Goal: Register for event/course

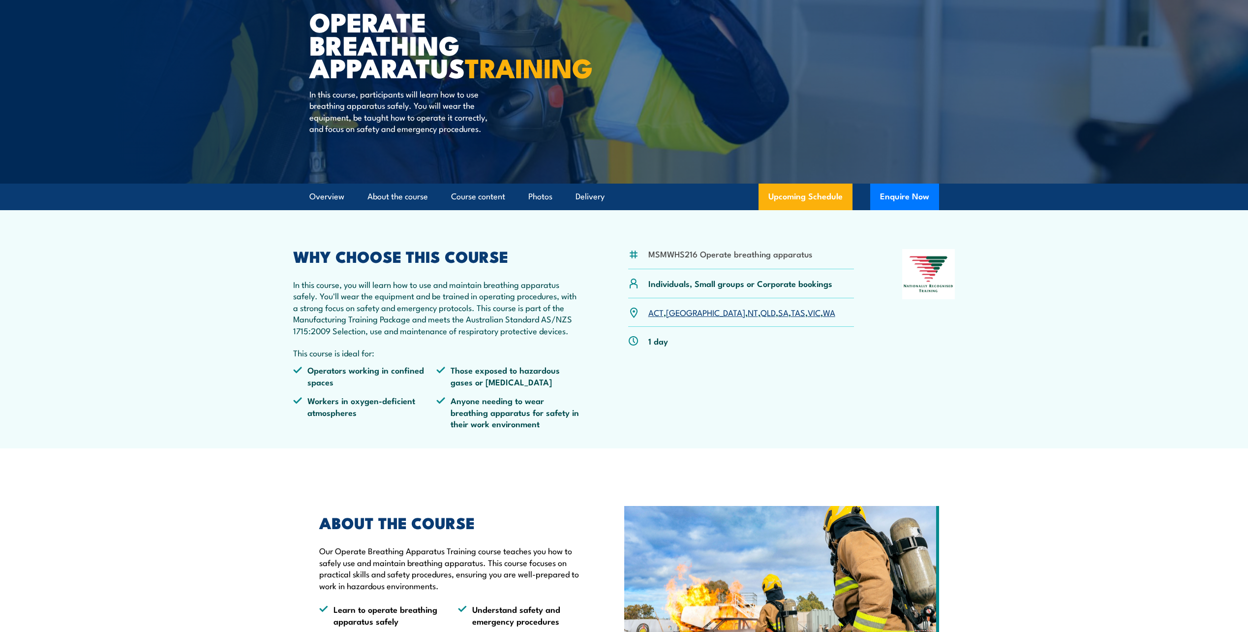
click at [761, 318] on link "QLD" at bounding box center [768, 312] width 15 height 12
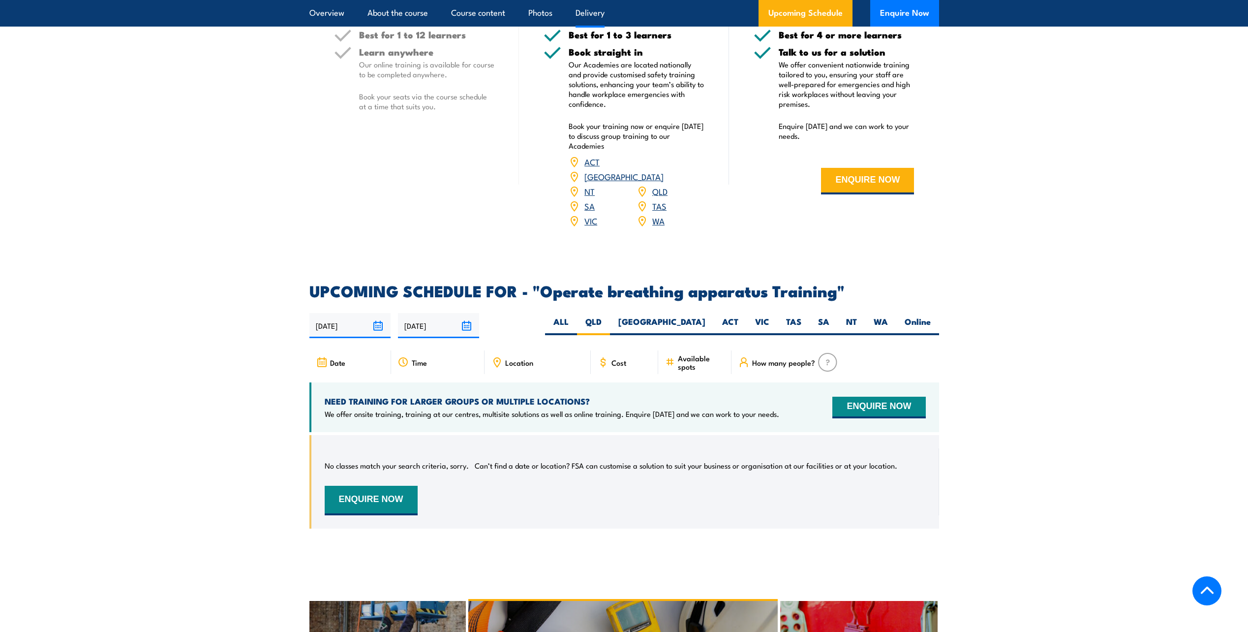
scroll to position [1325, 0]
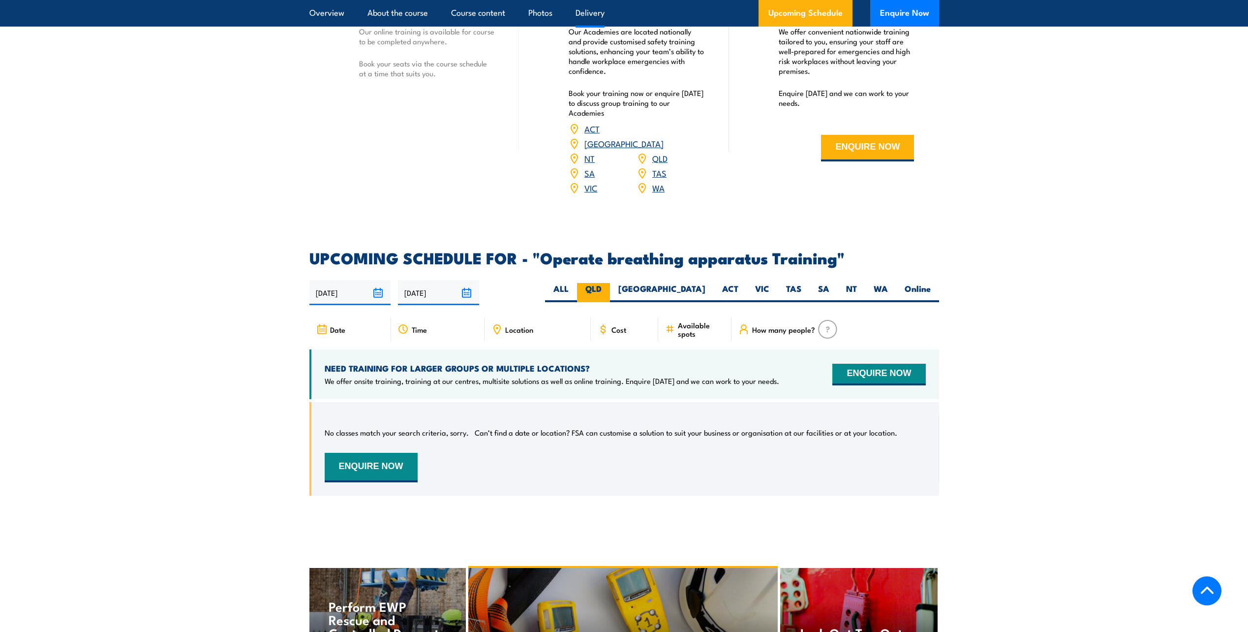
click at [610, 287] on label "QLD" at bounding box center [593, 292] width 33 height 19
click at [608, 287] on input "QLD" at bounding box center [605, 286] width 6 height 6
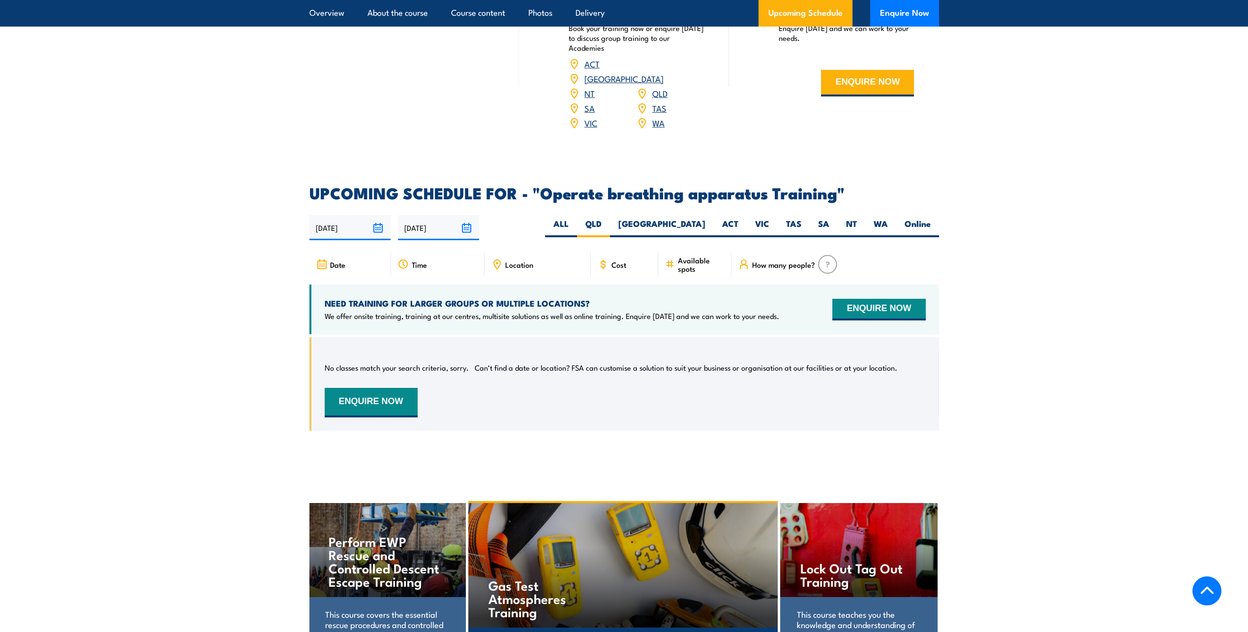
scroll to position [1276, 0]
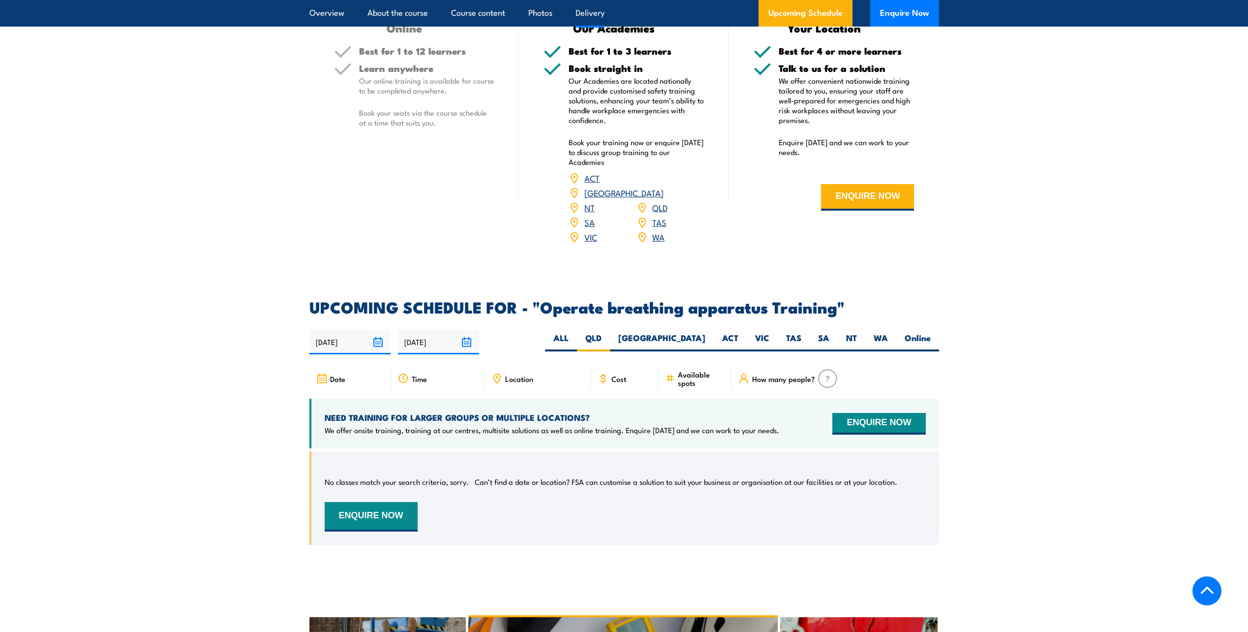
click at [828, 372] on img at bounding box center [827, 378] width 19 height 19
click at [777, 374] on span "How many people?" at bounding box center [783, 378] width 63 height 8
click at [744, 374] on icon at bounding box center [744, 376] width 4 height 4
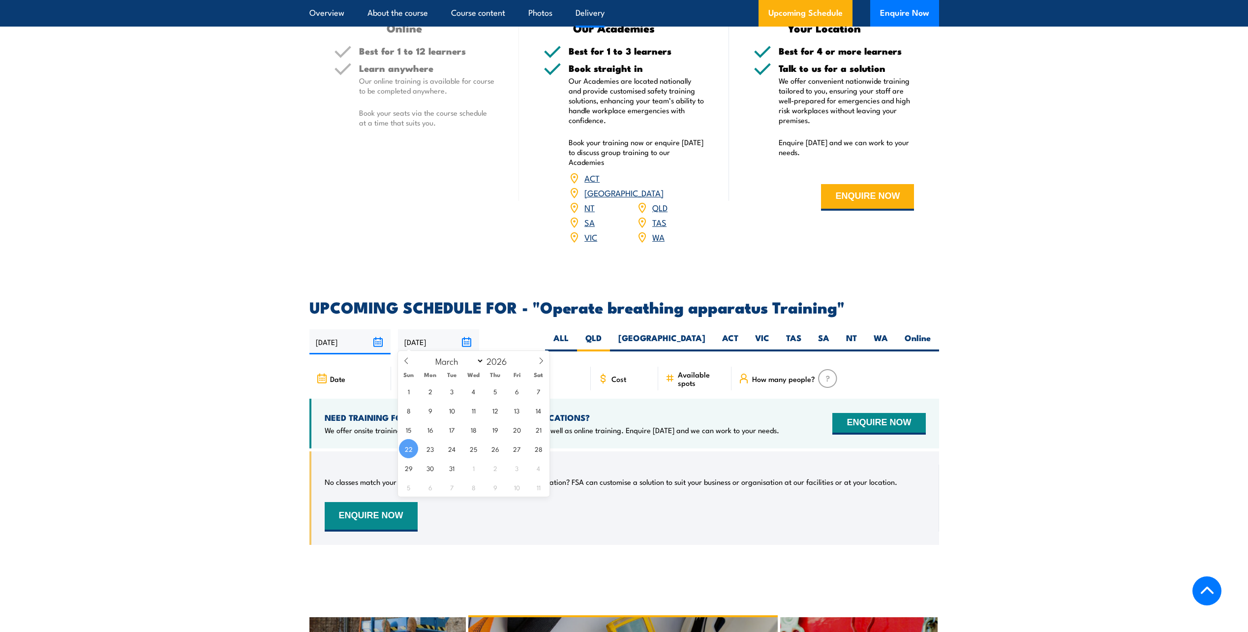
click at [467, 339] on input "22/03/2026" at bounding box center [438, 341] width 81 height 25
click at [540, 361] on icon at bounding box center [541, 360] width 7 height 7
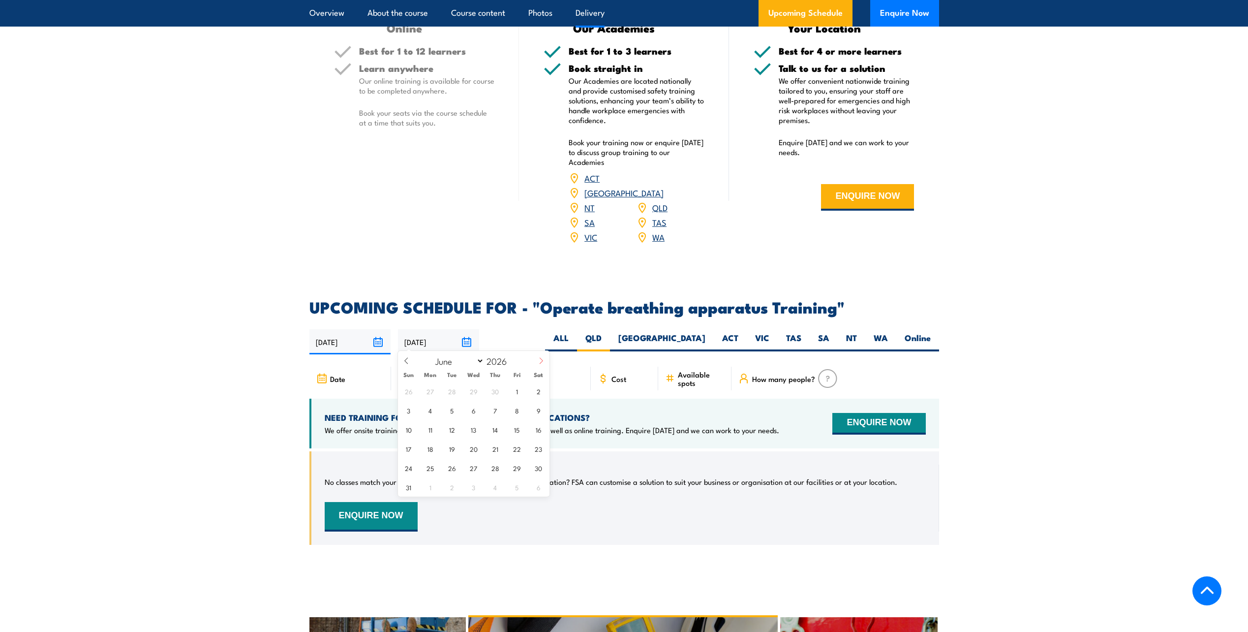
select select "6"
click at [498, 438] on span "16" at bounding box center [495, 429] width 19 height 19
type input "16/07/2026"
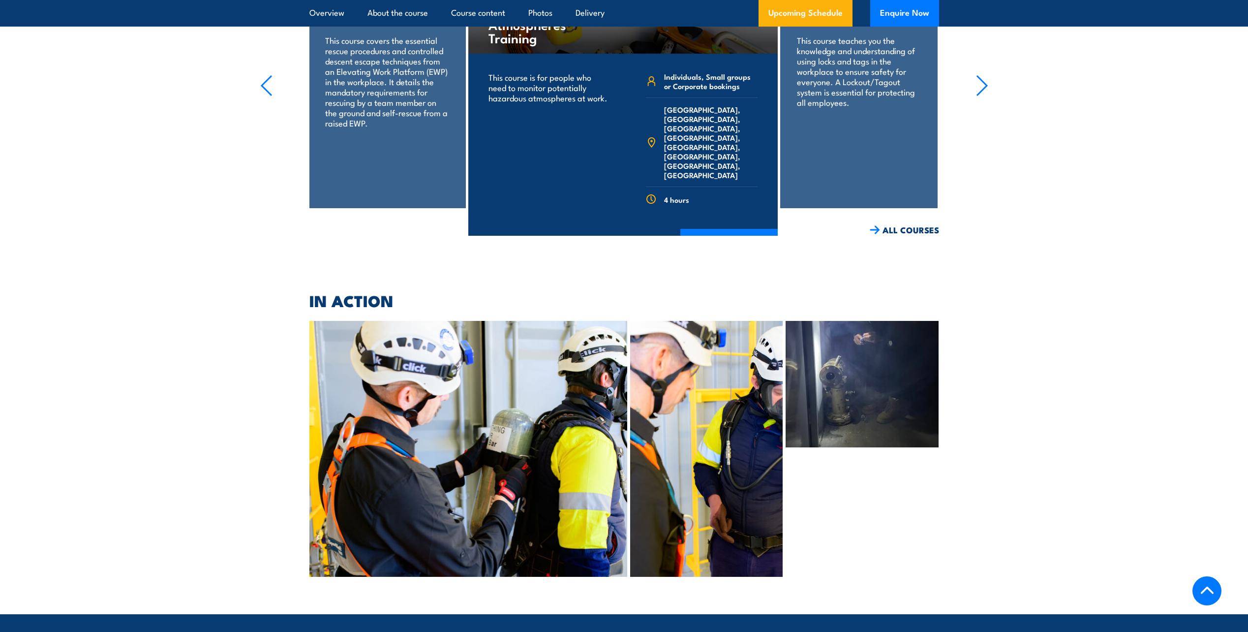
scroll to position [1964, 0]
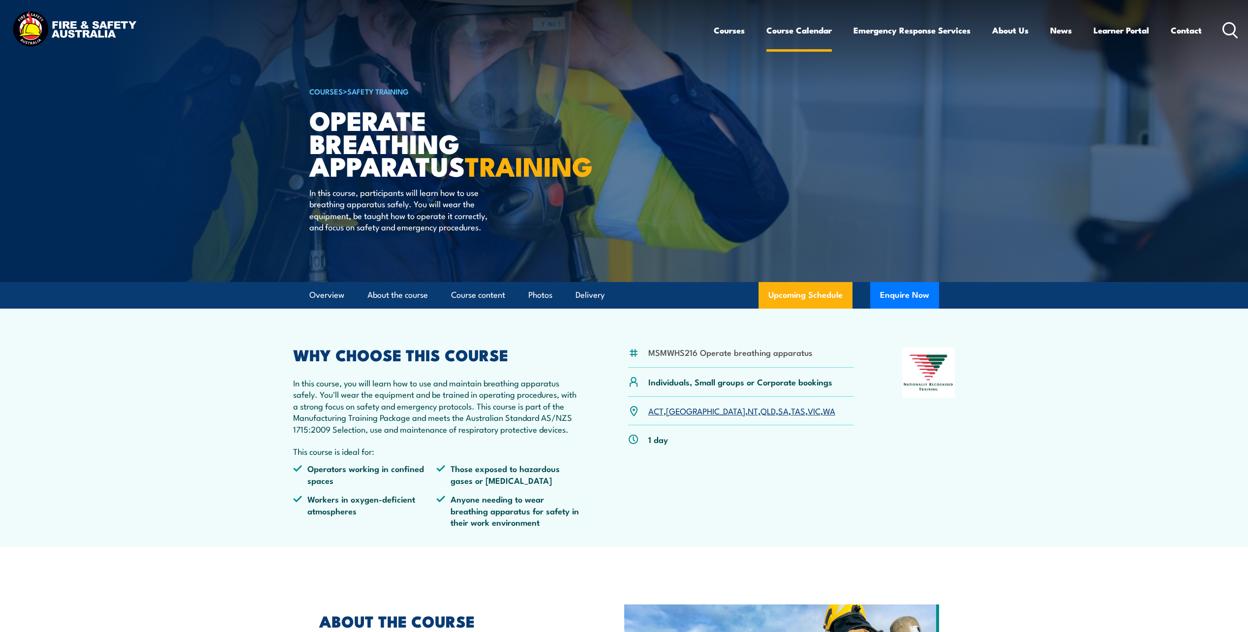
click at [822, 41] on link "Course Calendar" at bounding box center [798, 30] width 65 height 26
click at [807, 31] on link "Course Calendar" at bounding box center [798, 30] width 65 height 26
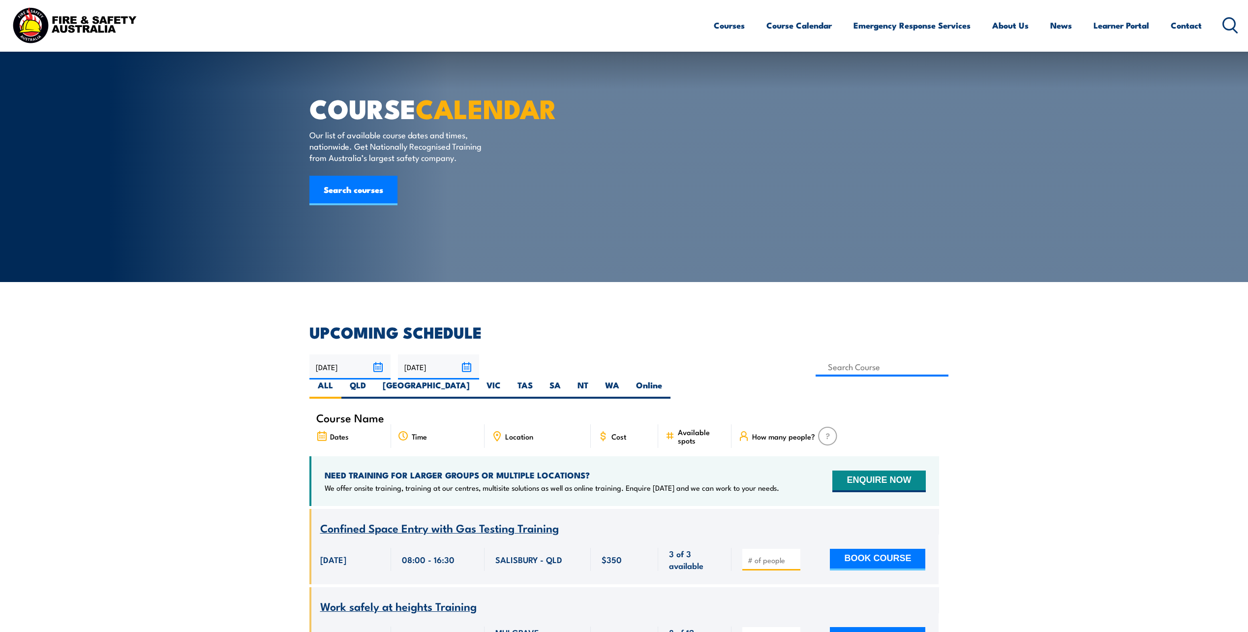
scroll to position [148, 0]
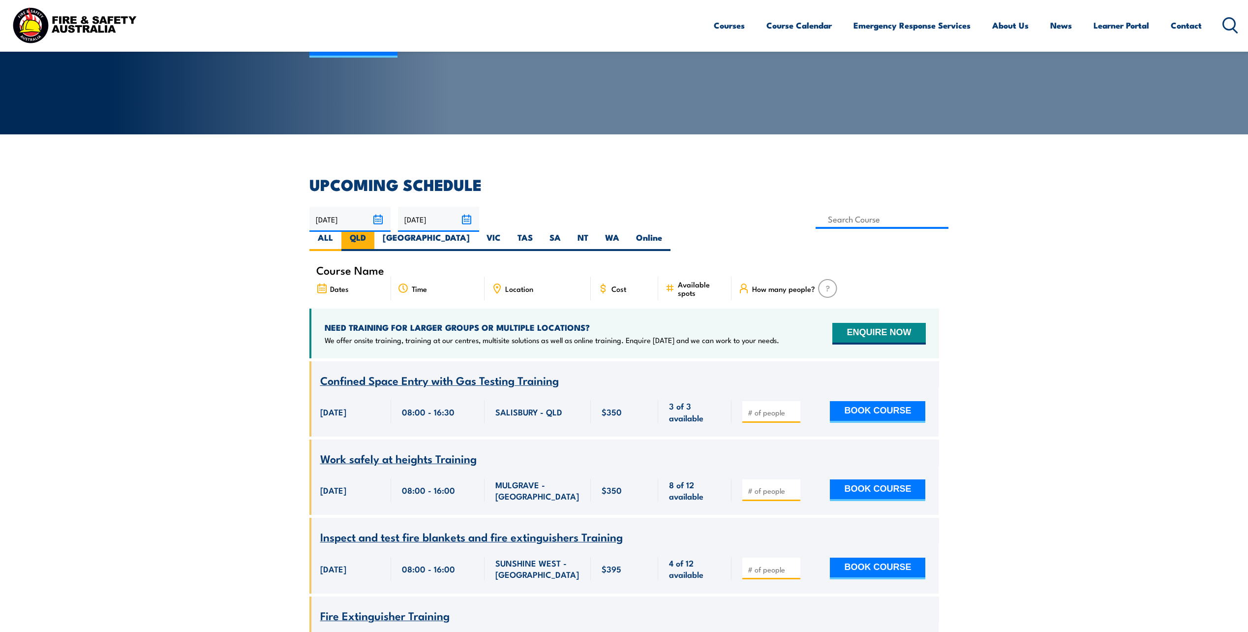
click at [374, 232] on label "QLD" at bounding box center [357, 241] width 33 height 19
click at [372, 232] on input "QLD" at bounding box center [369, 235] width 6 height 6
radio input "true"
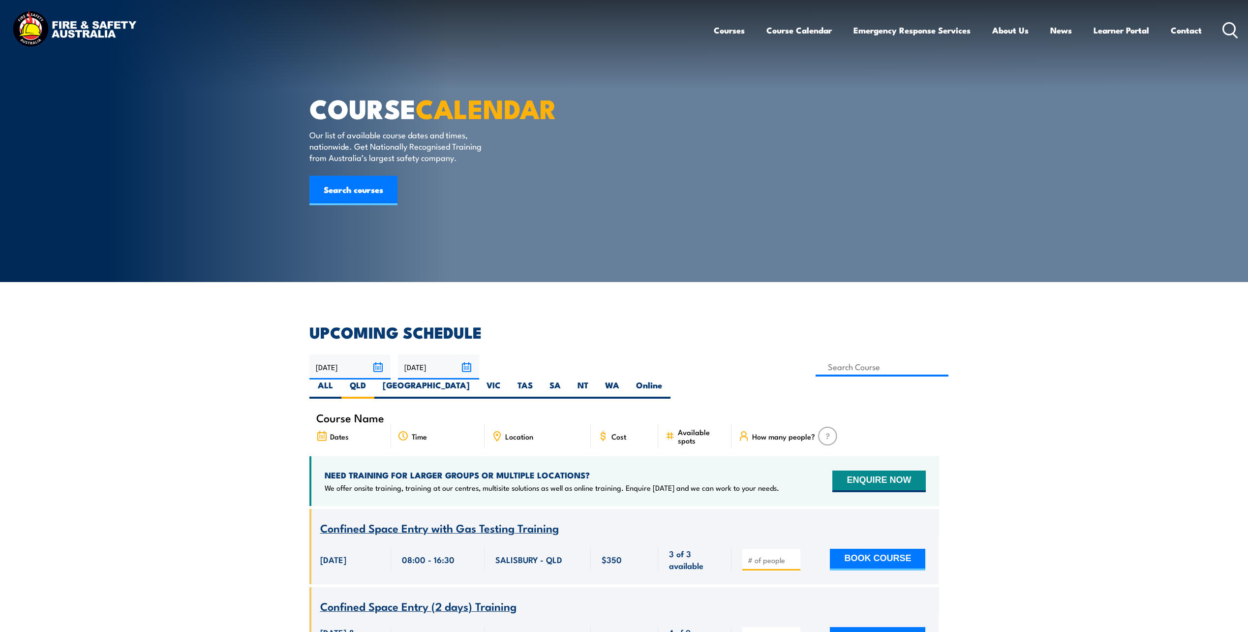
click at [507, 432] on span "Location" at bounding box center [519, 436] width 28 height 8
click at [493, 430] on icon at bounding box center [496, 435] width 11 height 11
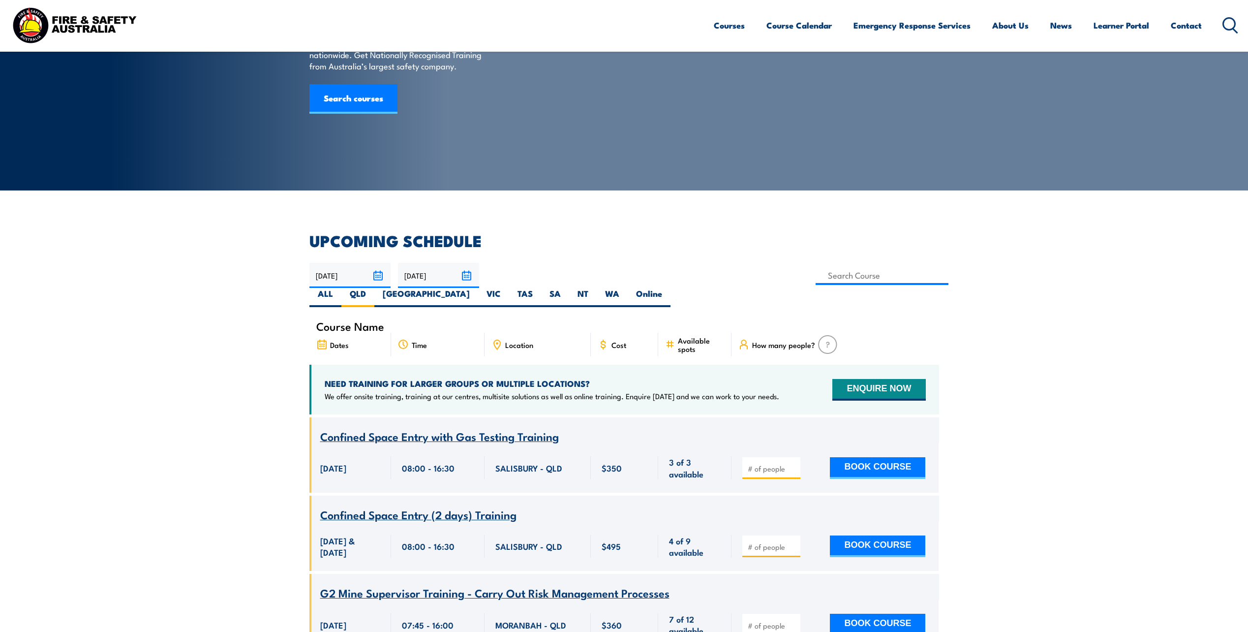
scroll to position [98, 0]
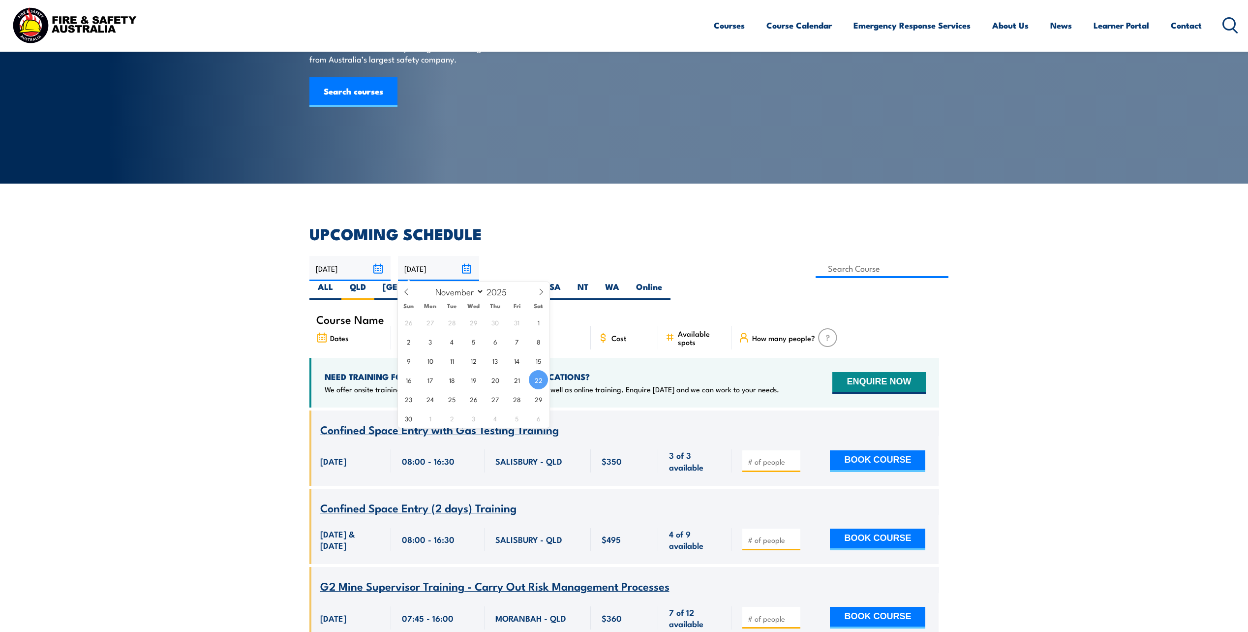
click at [467, 269] on input "[DATE]" at bounding box center [438, 268] width 81 height 25
click at [536, 294] on span at bounding box center [541, 295] width 17 height 27
select select "11"
click at [536, 294] on span at bounding box center [541, 295] width 17 height 27
type input "2026"
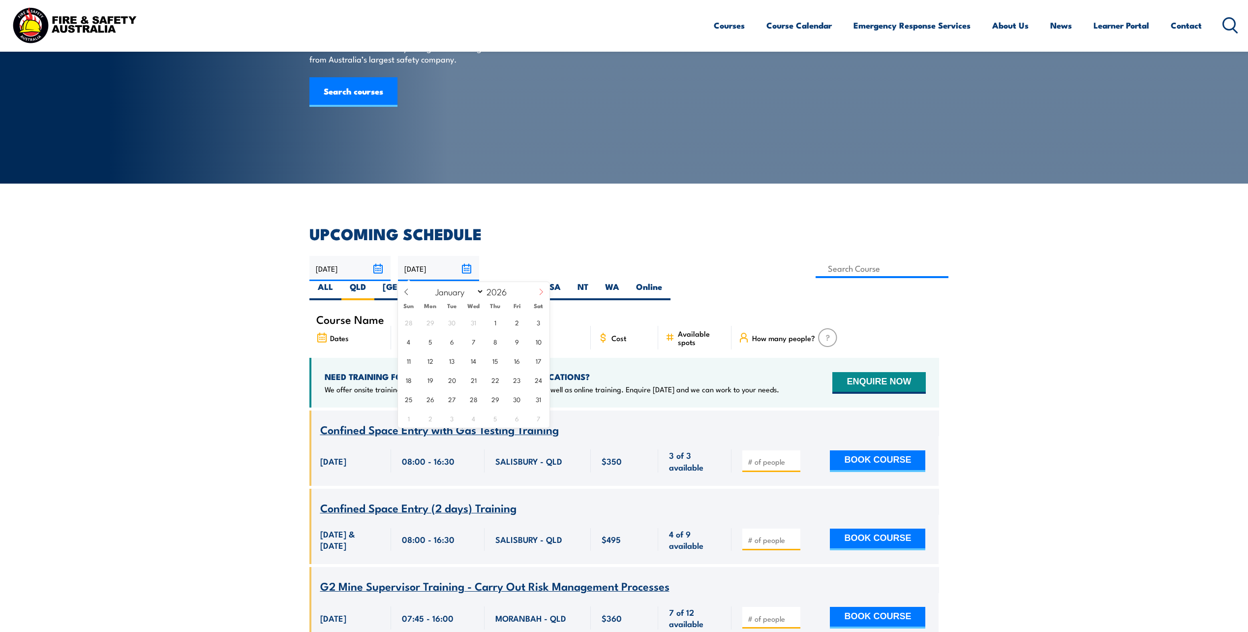
click at [536, 294] on span at bounding box center [541, 295] width 17 height 27
select select "2"
click at [486, 350] on div "1 2 3 4 5 6 7 8 9 10 11 12 13 14 15 16 17 18 19 20 21 22 23 24 25 26 27 28 29 3…" at bounding box center [474, 369] width 152 height 115
click at [434, 364] on span "16" at bounding box center [430, 360] width 19 height 19
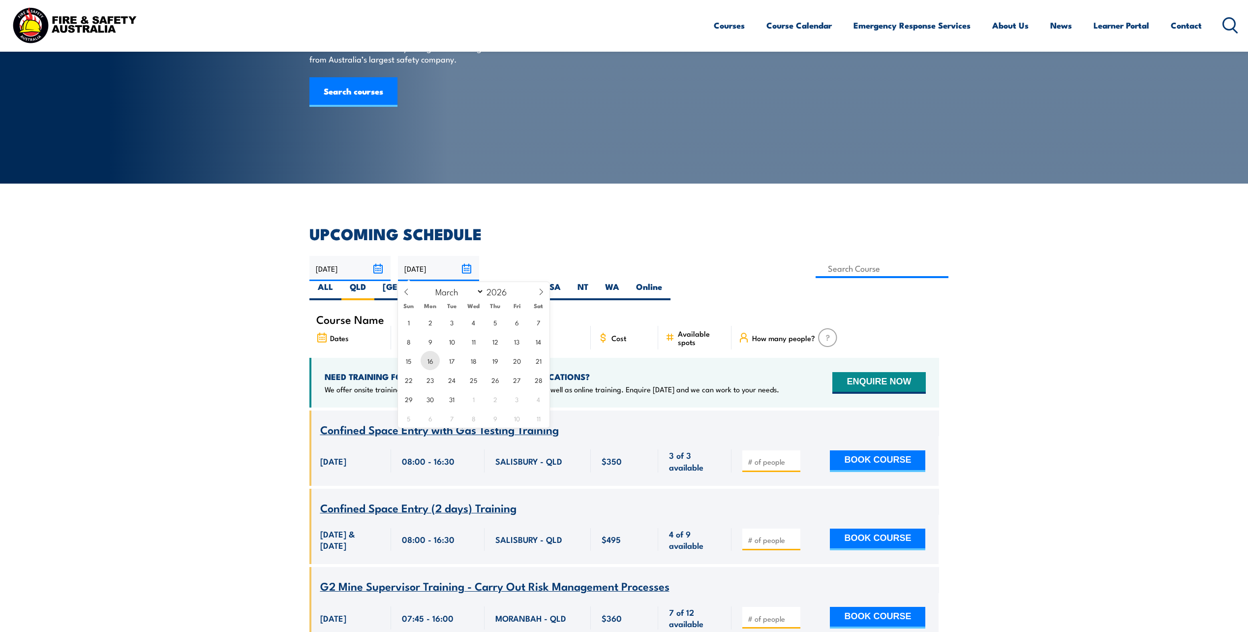
type input "16/03/2026"
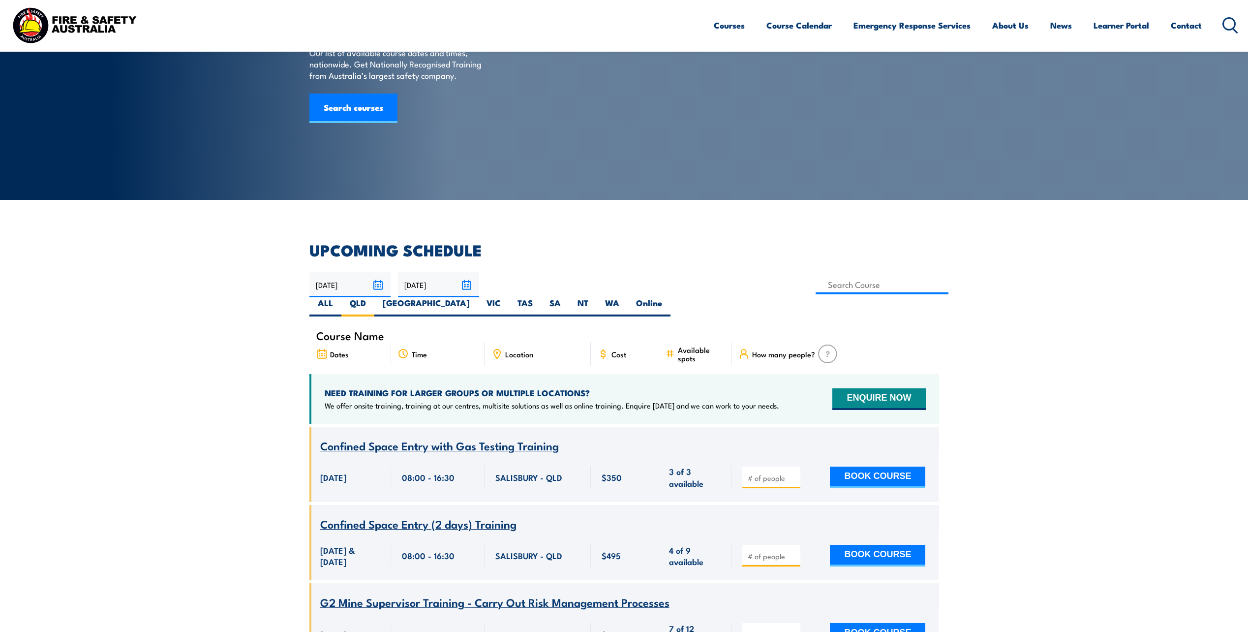
scroll to position [49, 0]
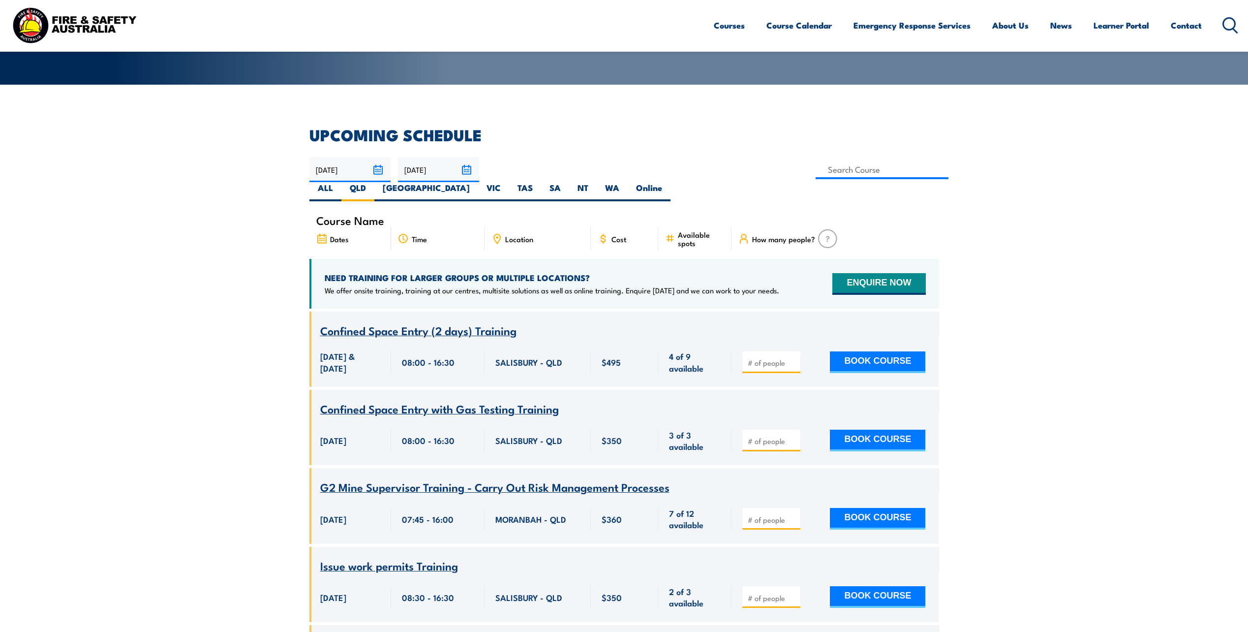
scroll to position [177, 0]
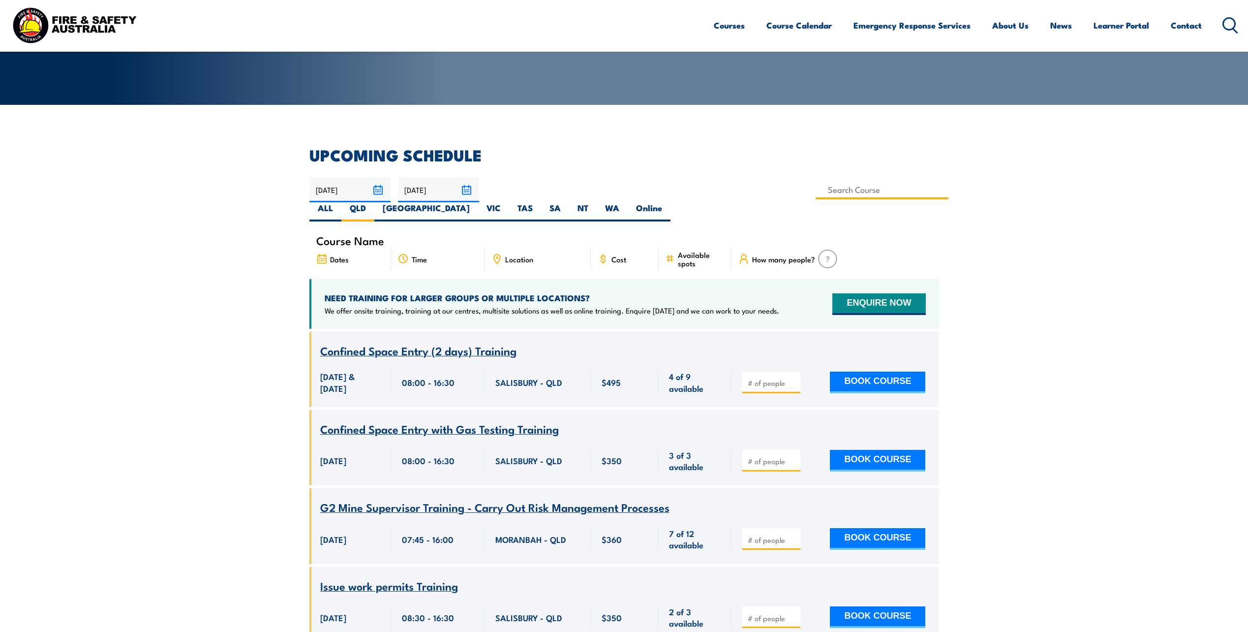
click at [816, 191] on input at bounding box center [882, 189] width 133 height 19
click at [331, 255] on span "Dates" at bounding box center [339, 259] width 19 height 8
click at [816, 193] on input at bounding box center [882, 189] width 133 height 19
type input "Operate Breathing Apparatus Training"
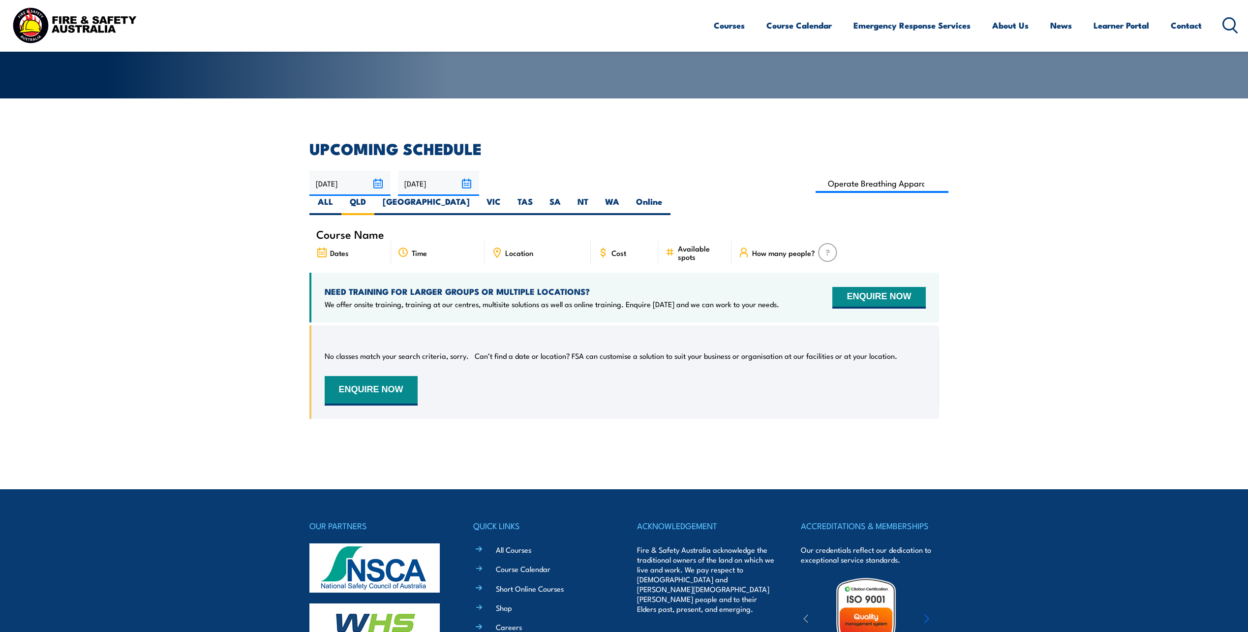
scroll to position [128, 0]
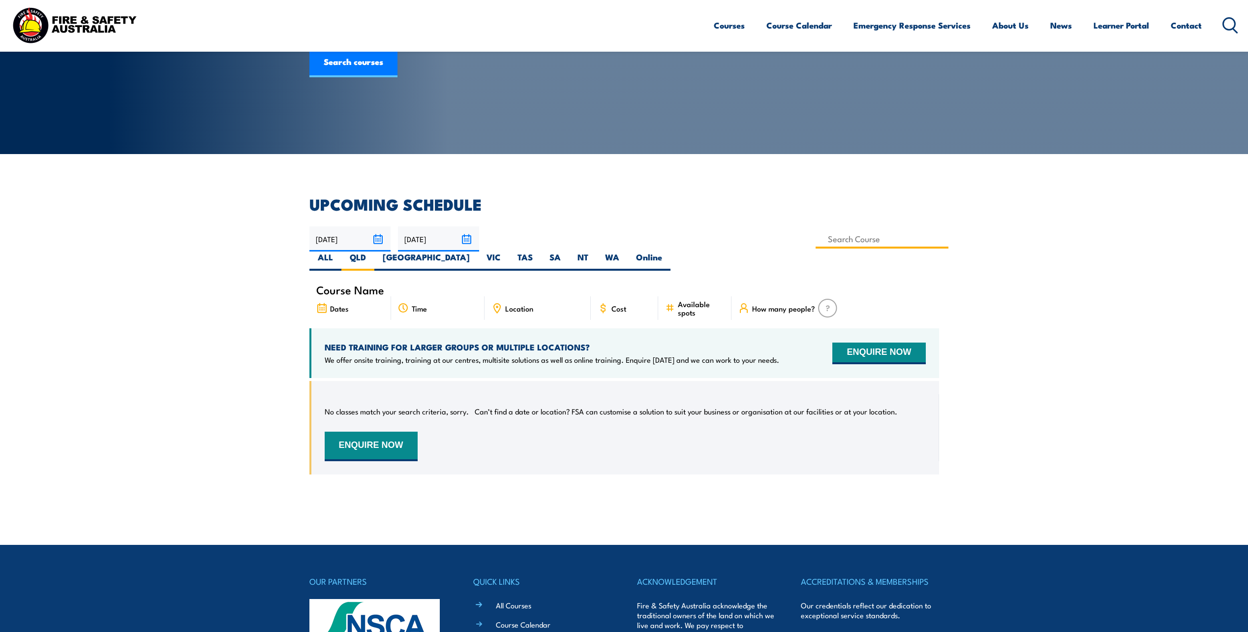
click at [816, 240] on input at bounding box center [882, 238] width 133 height 19
type input "Operate Breathing Apparatus Training"
click at [257, 325] on section "UPCOMING SCHEDULE [DATE] [DATE]" at bounding box center [624, 343] width 1248 height 292
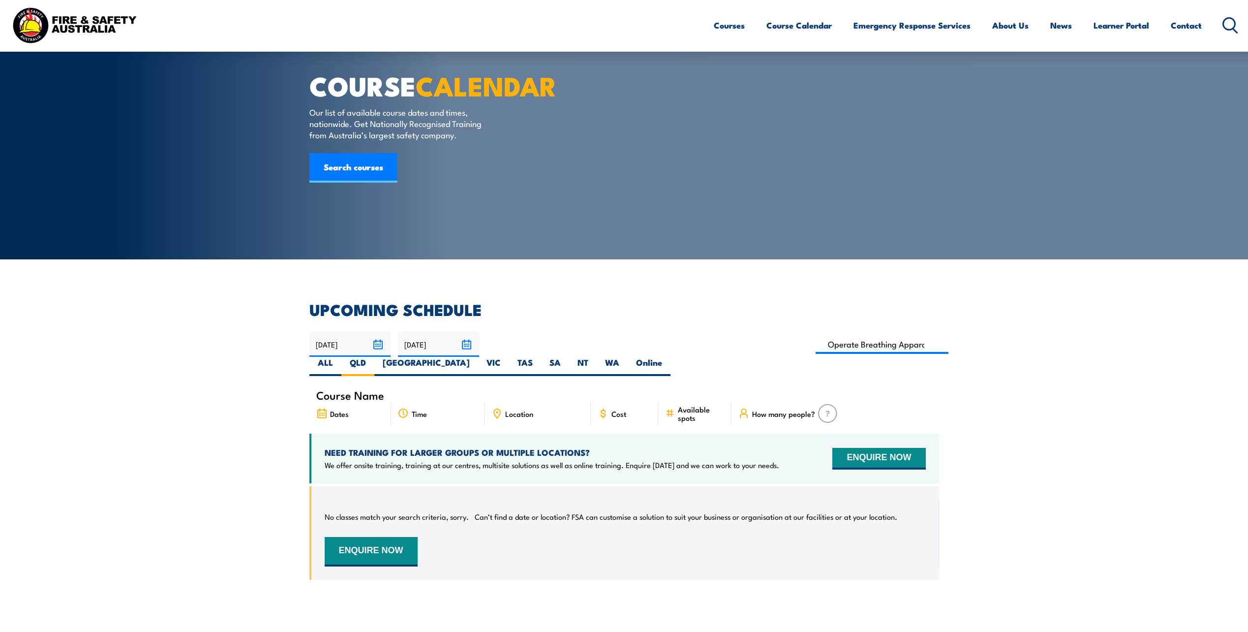
scroll to position [0, 0]
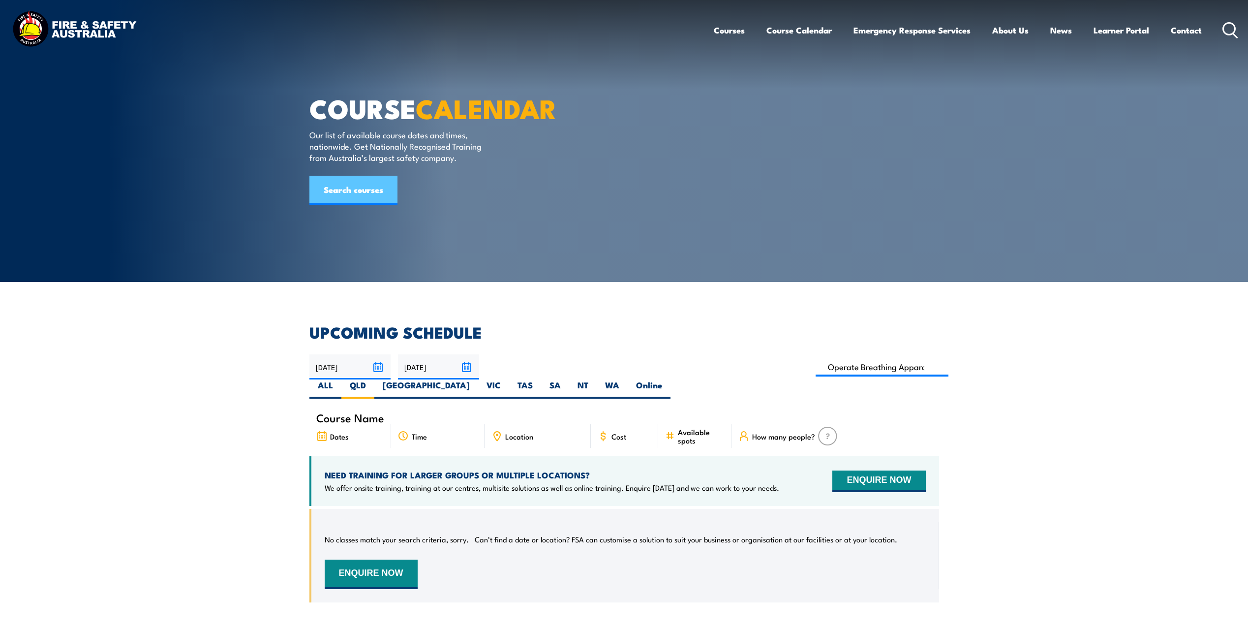
click at [367, 205] on link "Search courses" at bounding box center [353, 191] width 88 height 30
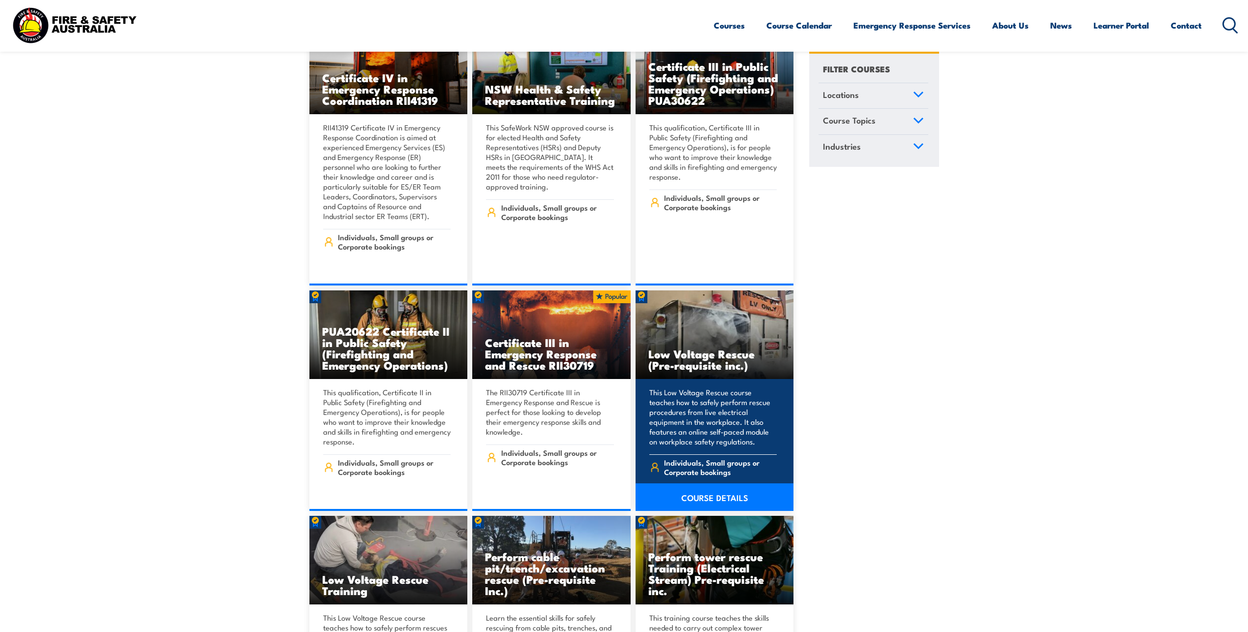
scroll to position [2755, 0]
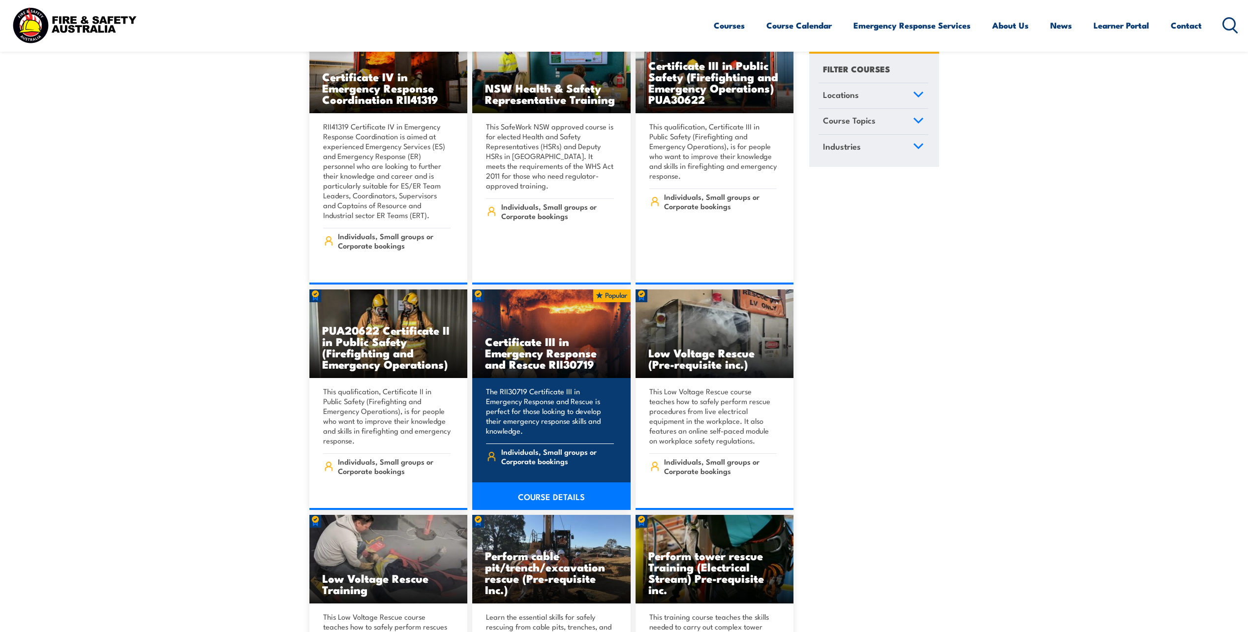
click at [580, 360] on h3 "Certificate III in Emergency Response and Rescue RII30719" at bounding box center [551, 353] width 133 height 34
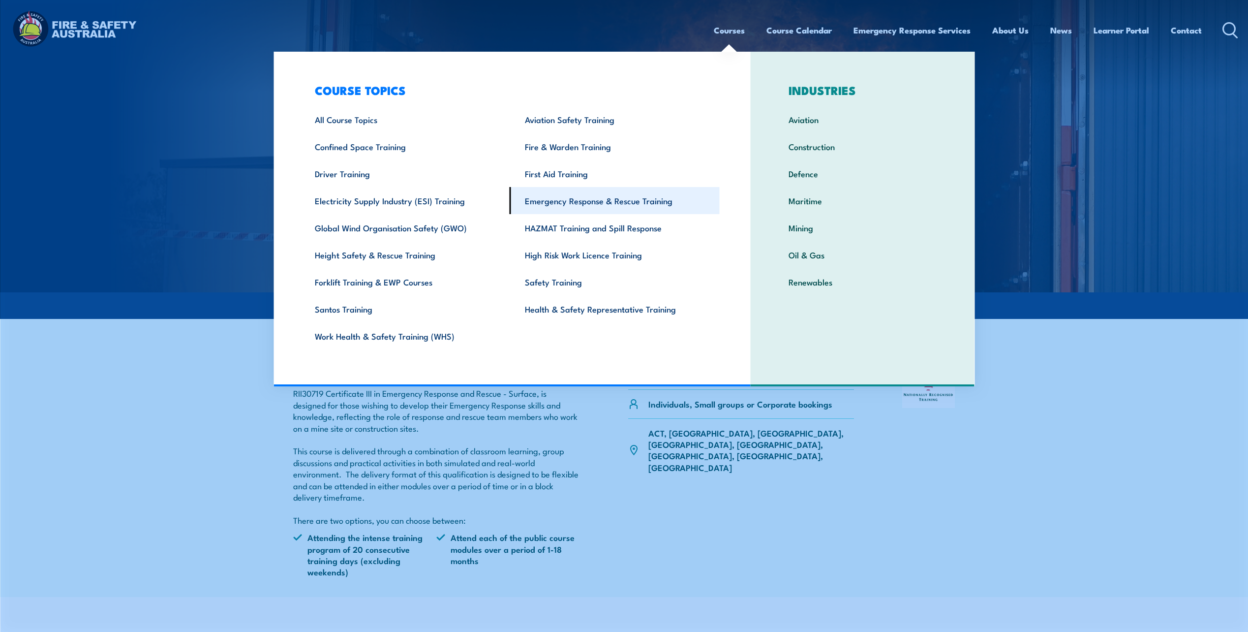
click at [589, 194] on link "Emergency Response & Rescue Training" at bounding box center [615, 200] width 210 height 27
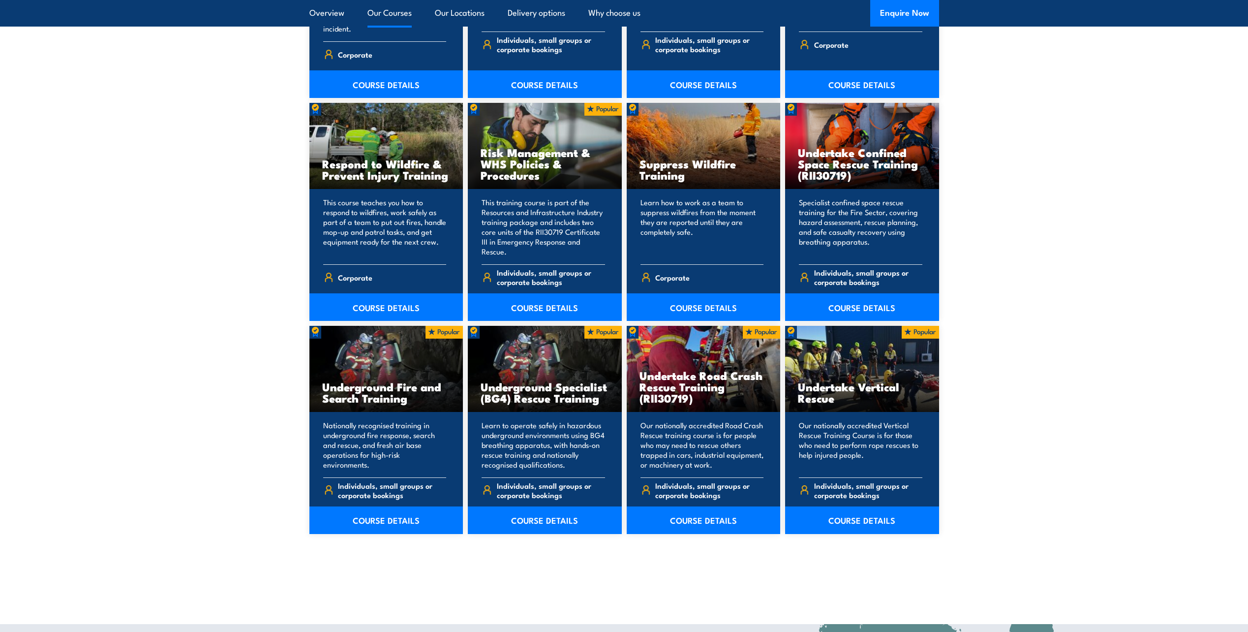
scroll to position [1525, 0]
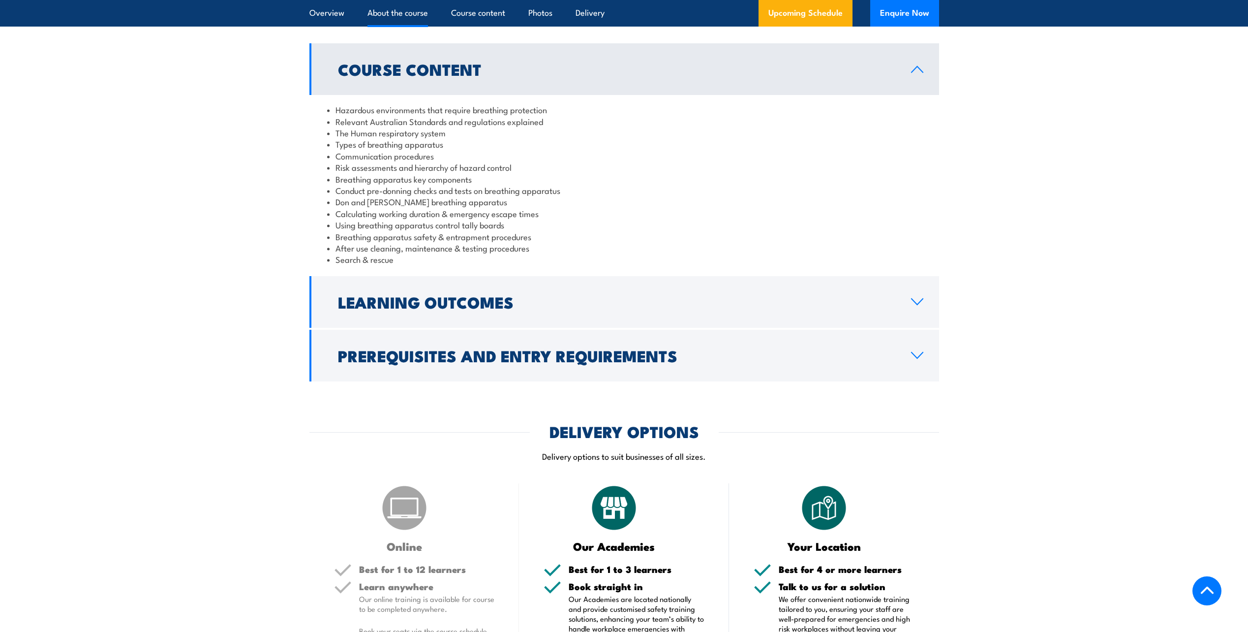
scroll to position [935, 0]
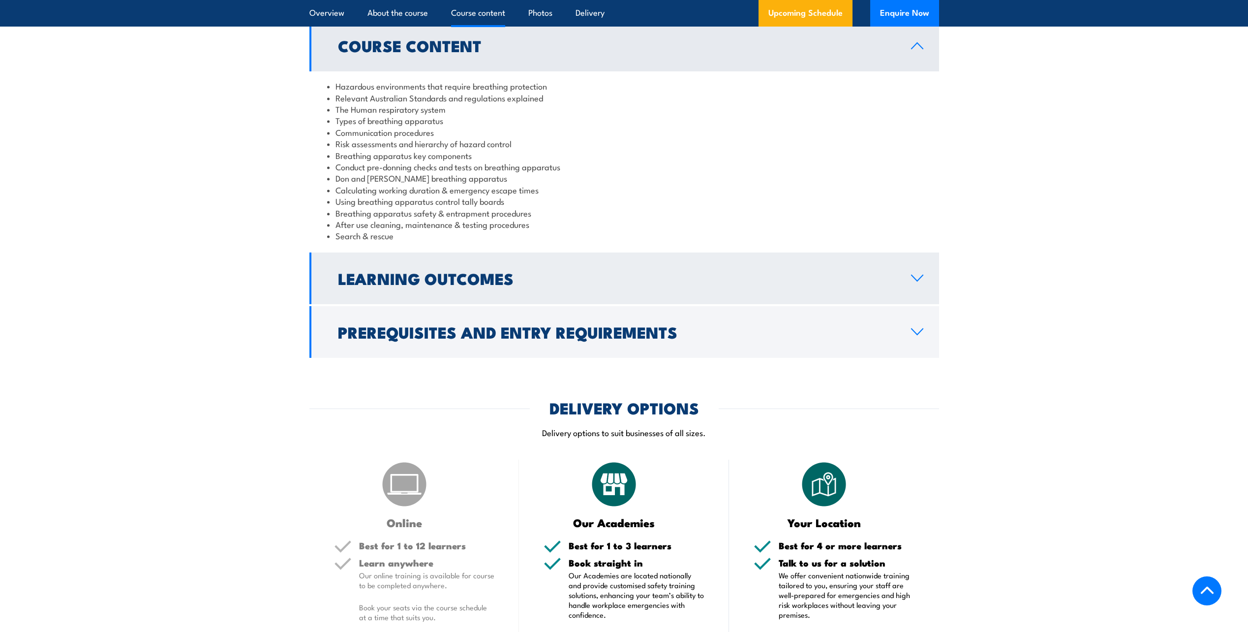
click at [538, 283] on link "Learning Outcomes" at bounding box center [624, 278] width 630 height 52
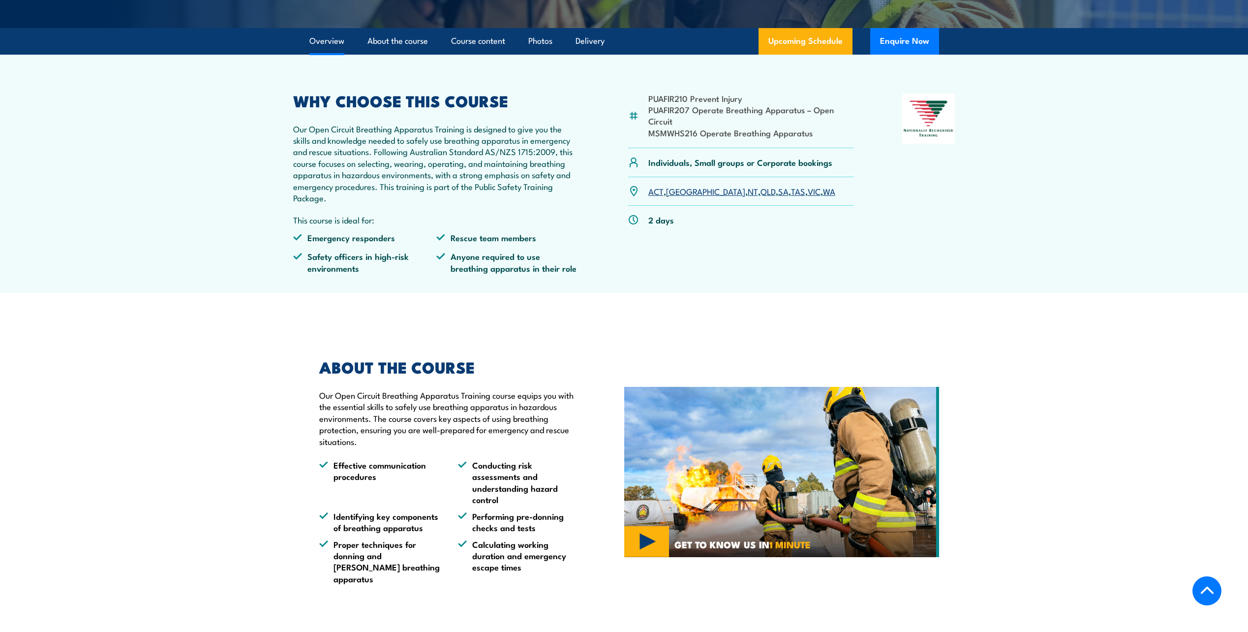
scroll to position [246, 0]
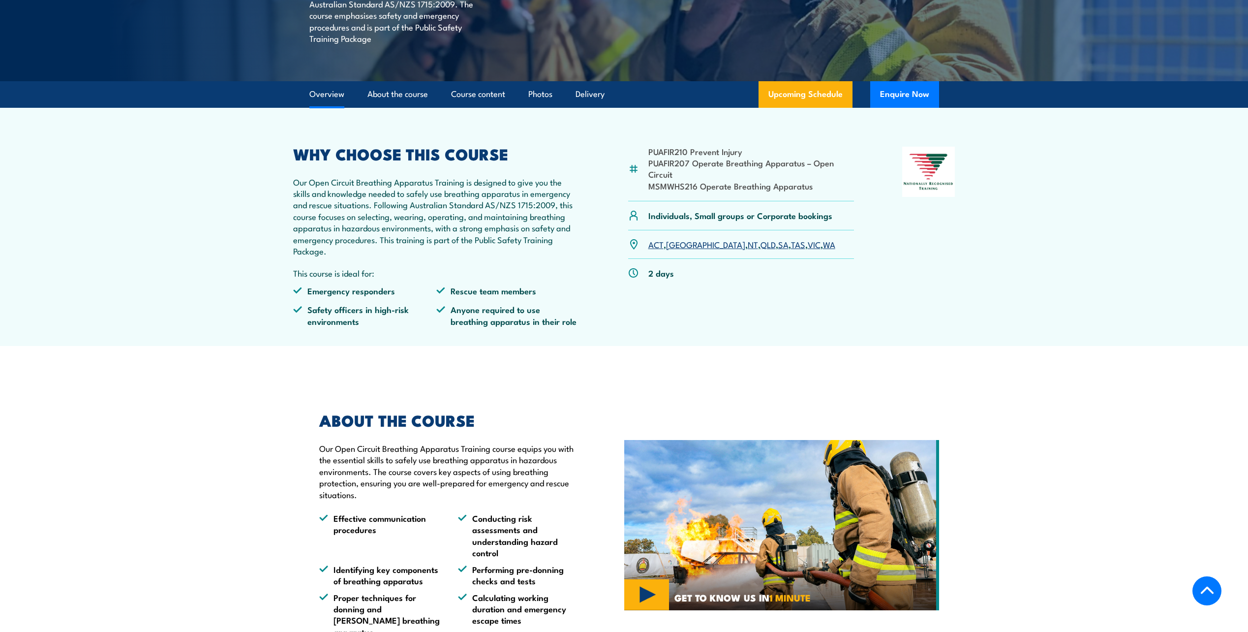
click at [761, 247] on link "QLD" at bounding box center [768, 244] width 15 height 12
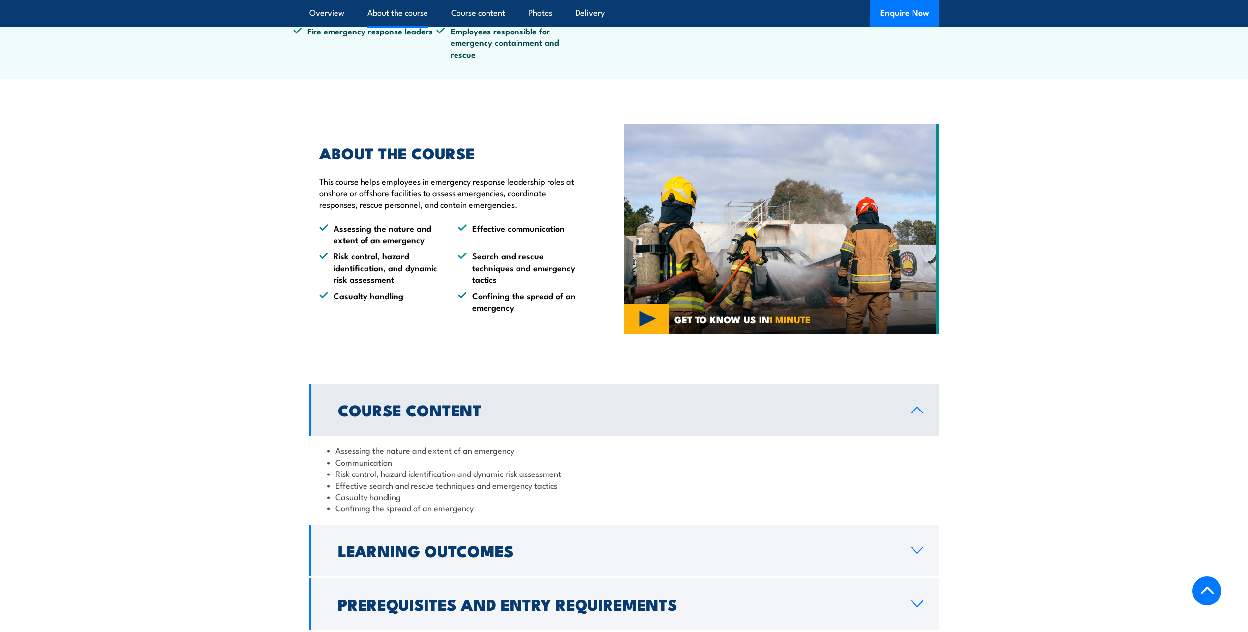
scroll to position [492, 0]
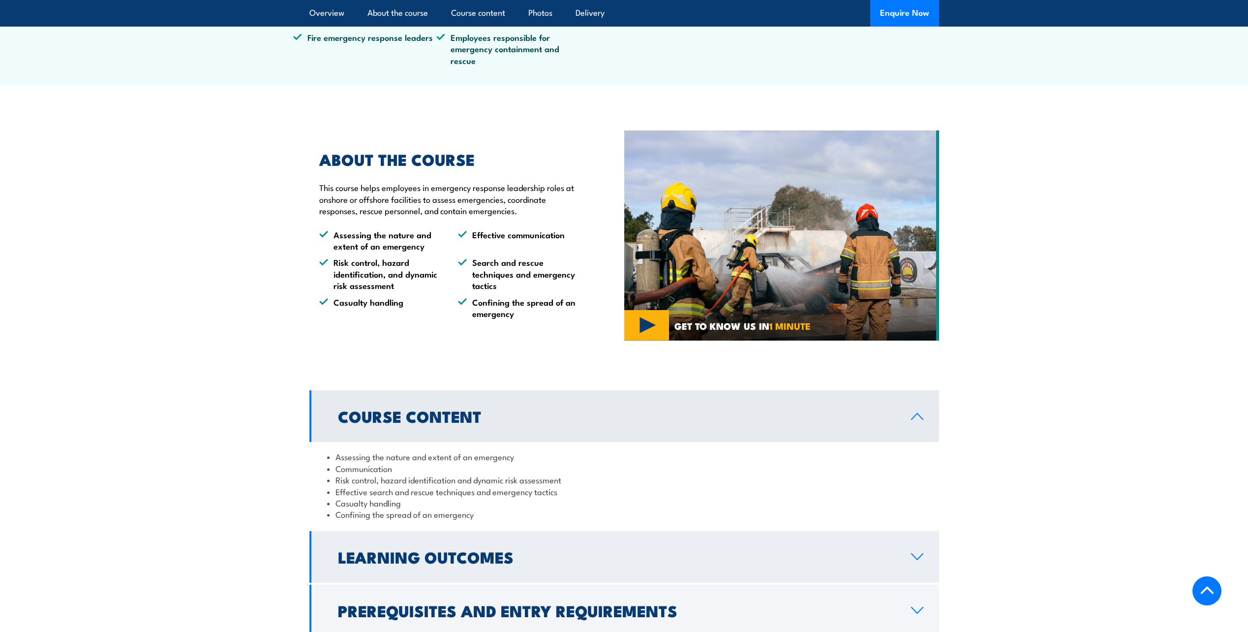
click at [436, 555] on h2 "Learning Outcomes" at bounding box center [616, 557] width 557 height 14
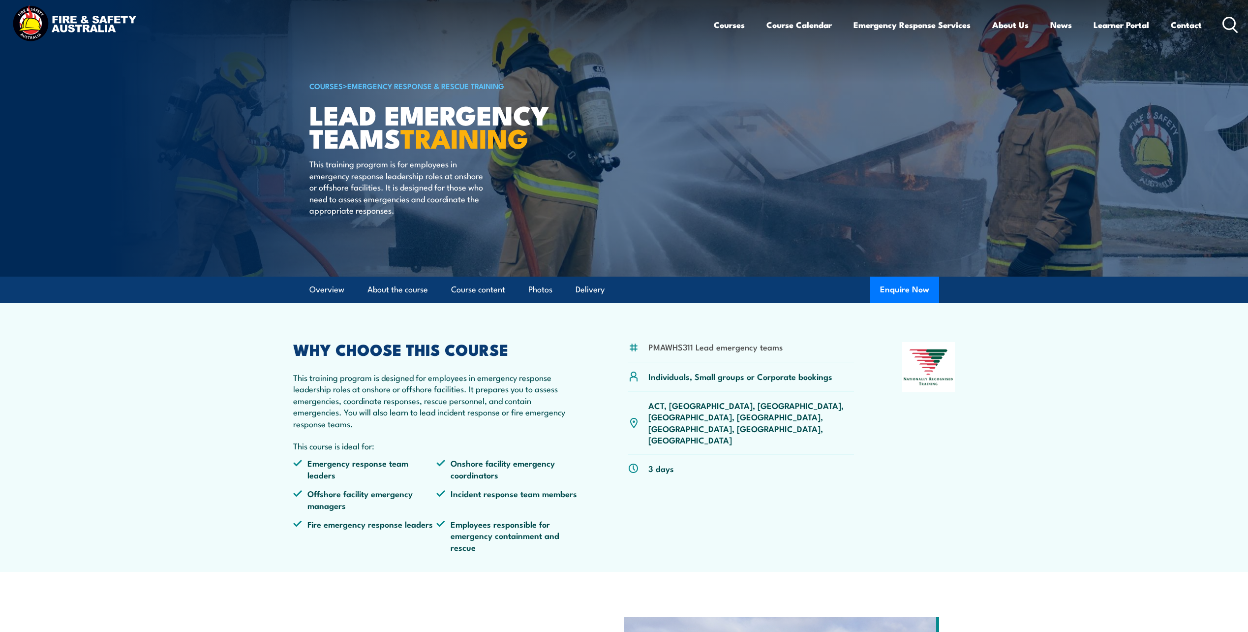
scroll to position [0, 0]
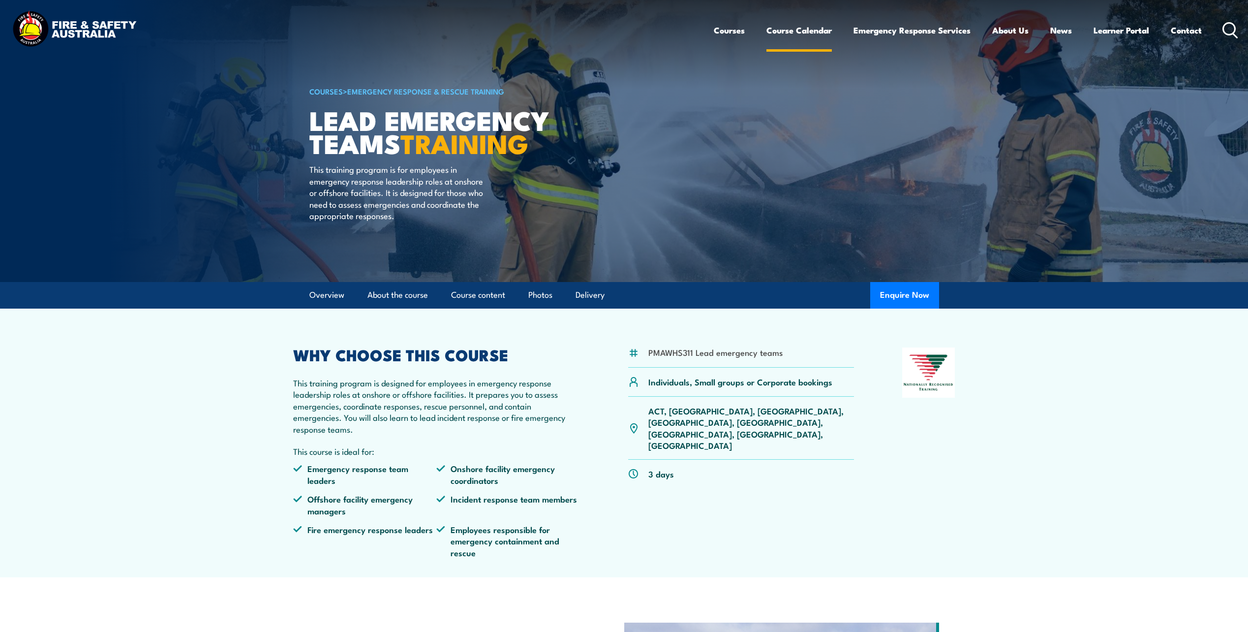
click at [788, 37] on link "Course Calendar" at bounding box center [798, 30] width 65 height 26
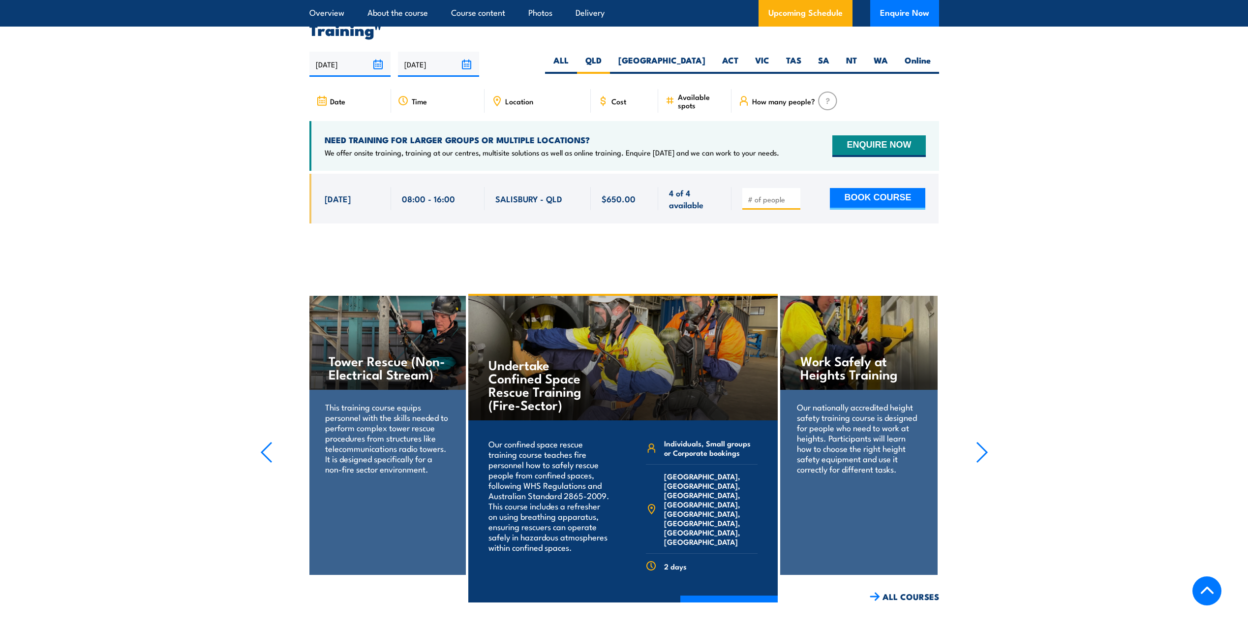
scroll to position [1752, 0]
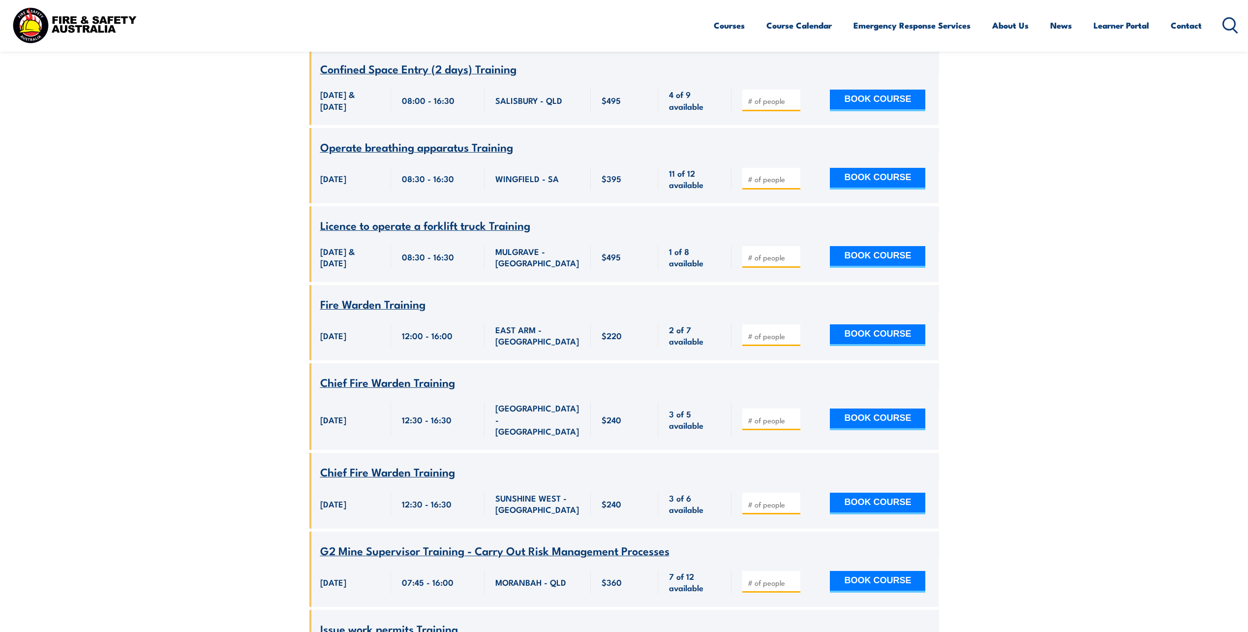
scroll to position [1033, 0]
